Goal: Navigation & Orientation: Understand site structure

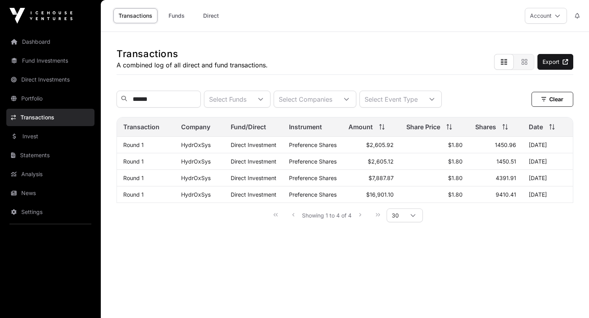
click at [177, 16] on link "Funds" at bounding box center [177, 15] width 32 height 15
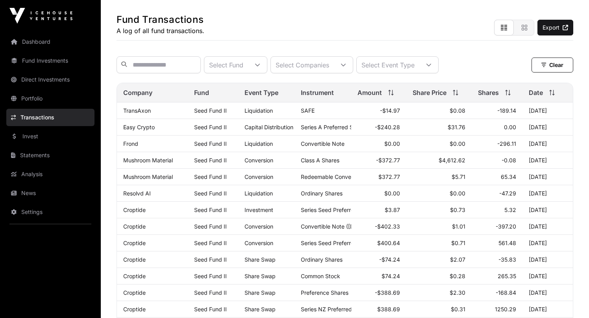
scroll to position [39, 0]
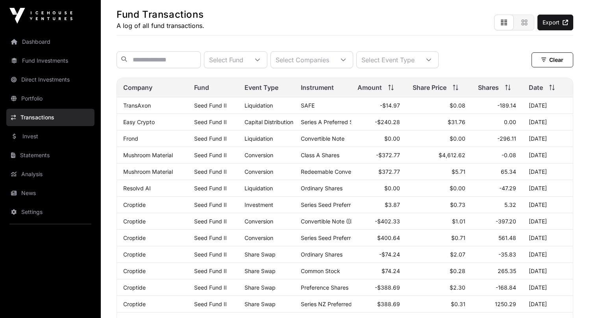
click at [36, 99] on link "Portfolio" at bounding box center [50, 98] width 88 height 17
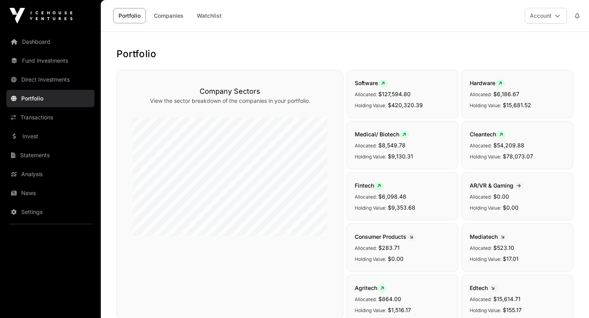
click at [173, 15] on link "Companies" at bounding box center [169, 15] width 40 height 15
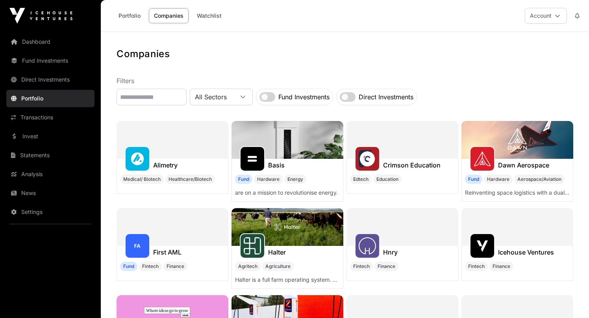
click at [298, 97] on label "Fund Investments" at bounding box center [303, 96] width 51 height 9
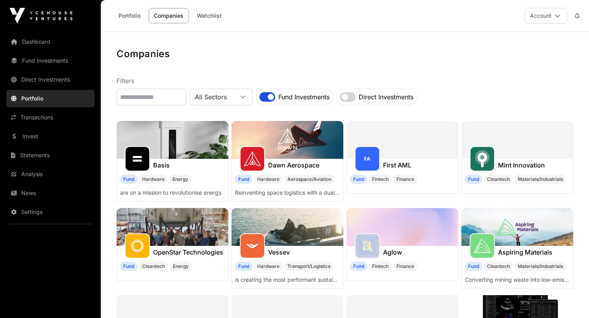
click at [33, 43] on link "Dashboard" at bounding box center [50, 41] width 88 height 17
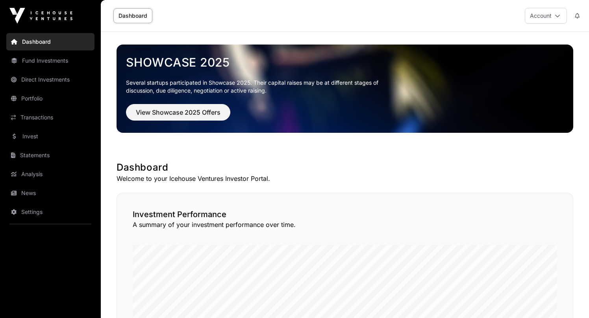
click at [50, 100] on link "Portfolio" at bounding box center [50, 98] width 88 height 17
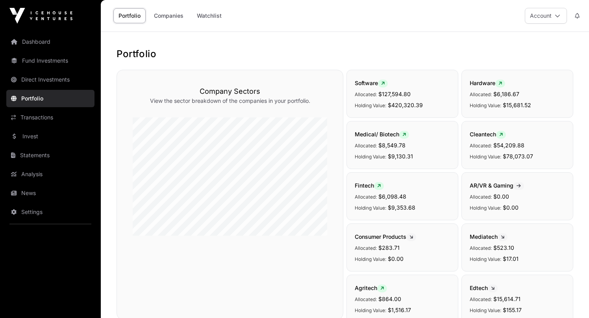
click at [173, 13] on link "Companies" at bounding box center [169, 15] width 40 height 15
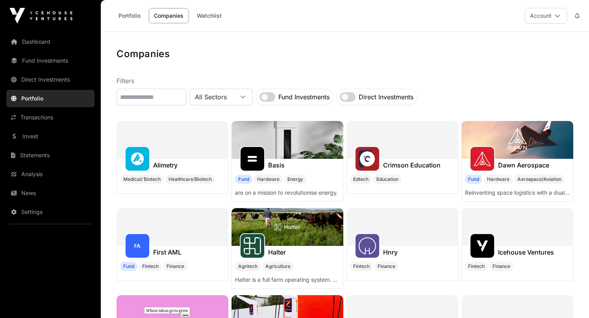
click at [556, 15] on icon at bounding box center [558, 16] width 6 height 6
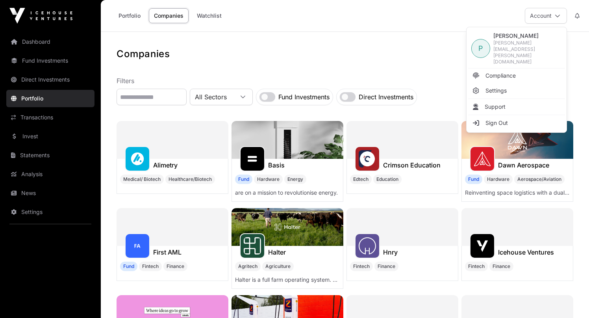
click at [396, 55] on h1 "Companies" at bounding box center [345, 54] width 457 height 13
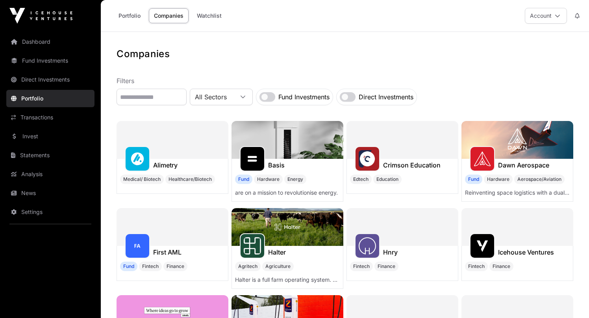
click at [246, 97] on icon at bounding box center [243, 97] width 6 height 6
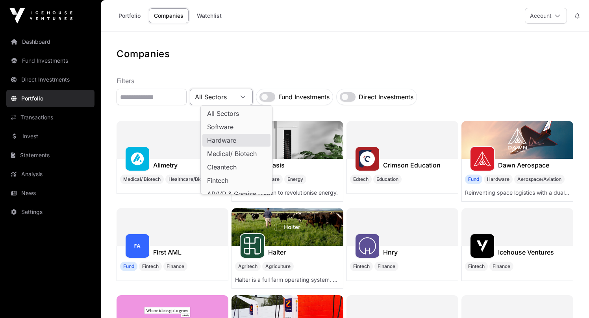
scroll to position [61, 0]
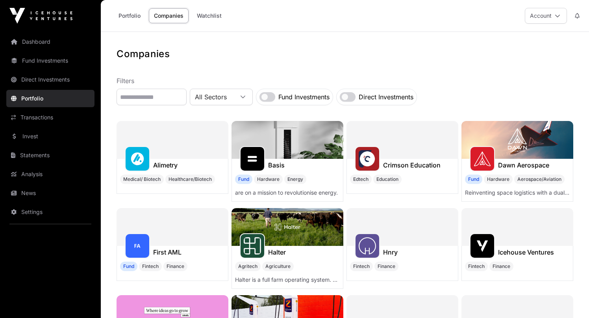
click at [40, 61] on link "Fund Investments" at bounding box center [50, 60] width 88 height 17
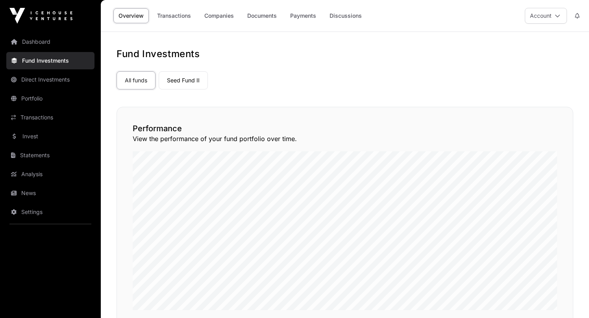
click at [215, 18] on link "Companies" at bounding box center [219, 15] width 40 height 15
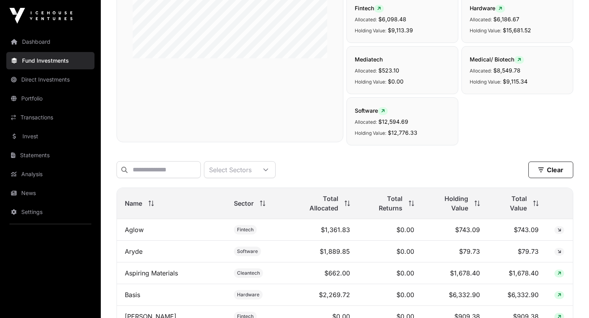
scroll to position [212, 0]
